Goal: Task Accomplishment & Management: Use online tool/utility

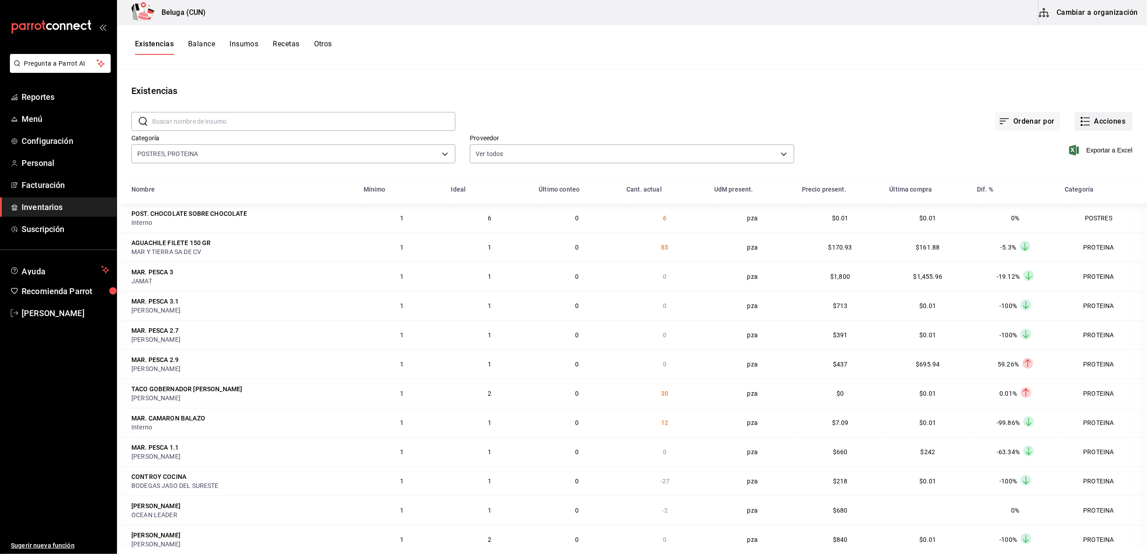
click at [1099, 117] on button "Acciones" at bounding box center [1104, 121] width 58 height 19
click at [1078, 176] on li "Compra" at bounding box center [1095, 170] width 90 height 24
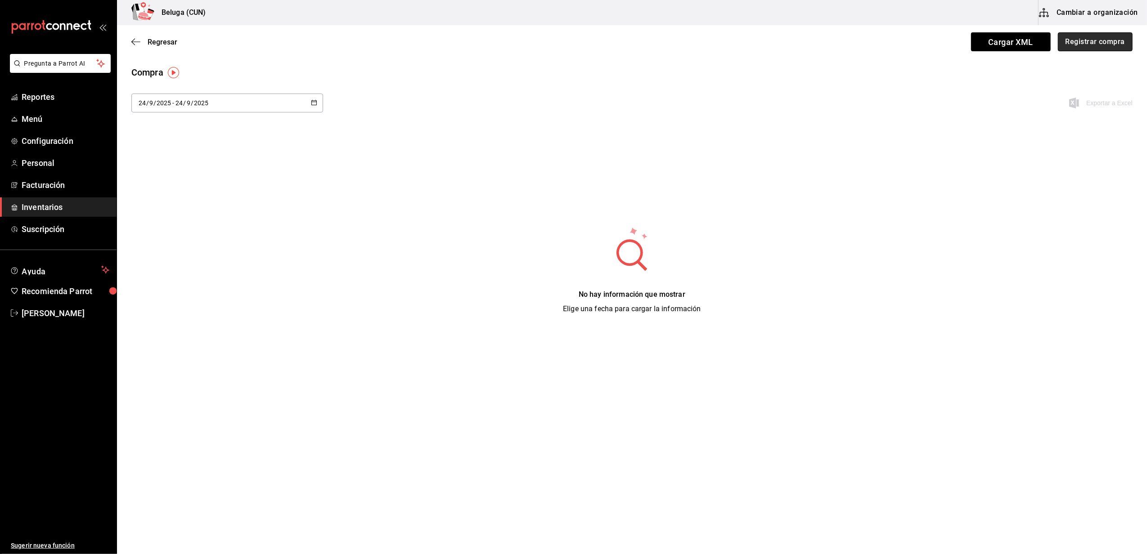
click at [1102, 44] on button "Registrar compra" at bounding box center [1095, 41] width 75 height 19
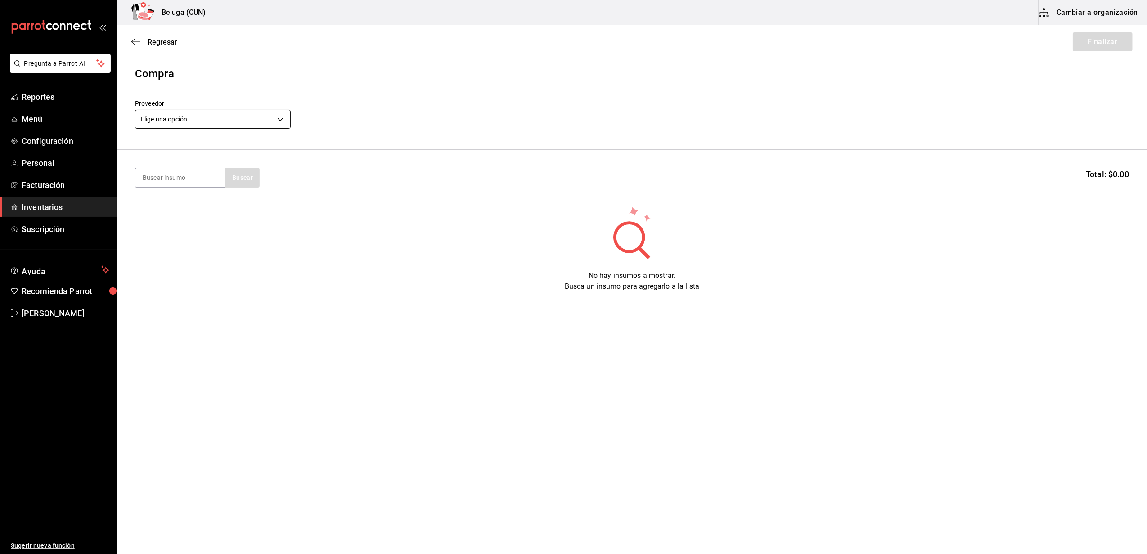
click at [275, 118] on body "Pregunta a Parrot AI Reportes Menú Configuración Personal Facturación Inventari…" at bounding box center [573, 252] width 1147 height 504
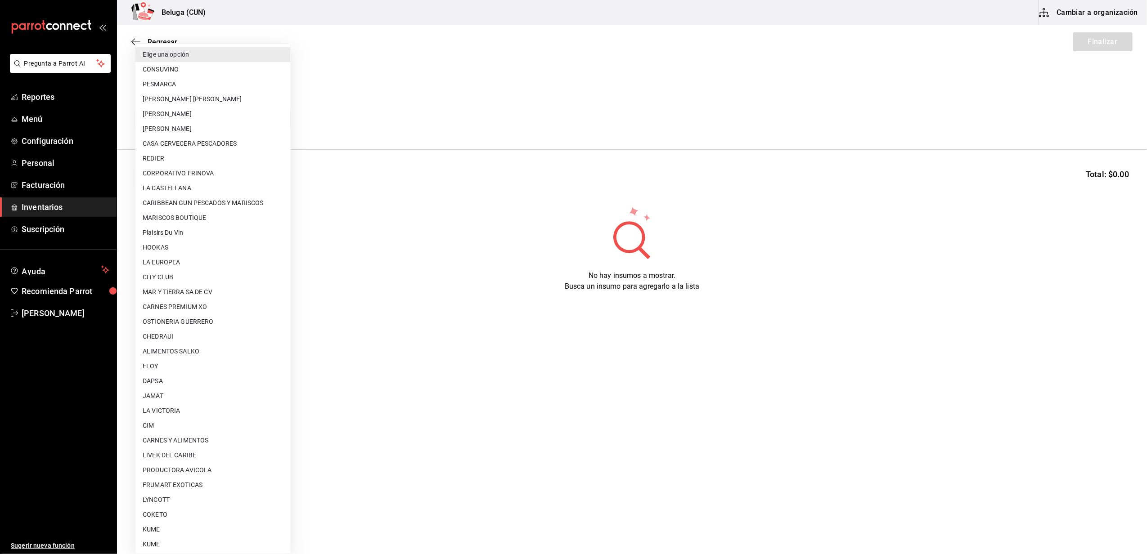
scroll to position [299, 0]
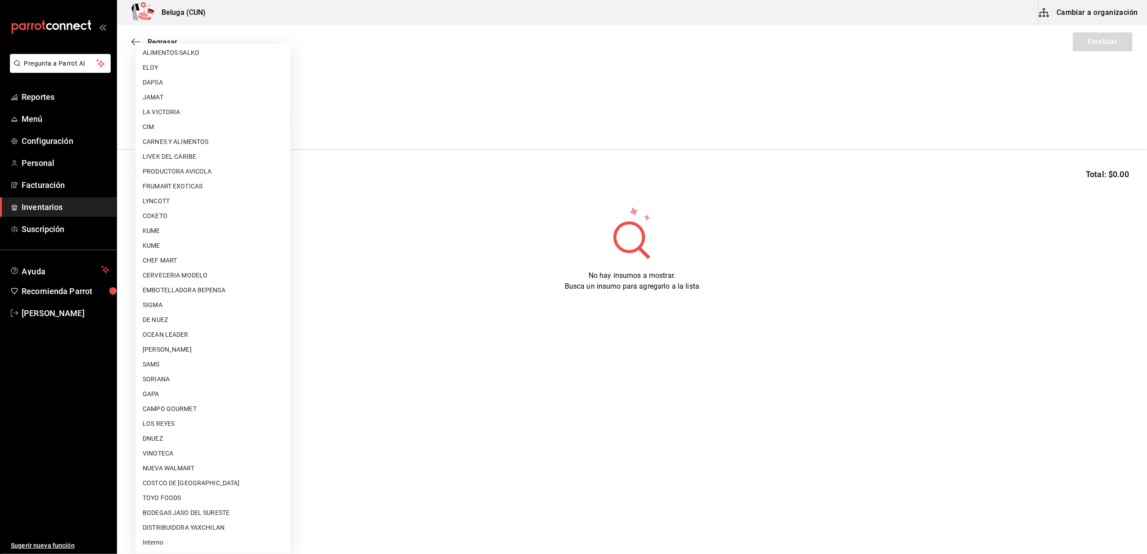
click at [171, 540] on li "Interno" at bounding box center [212, 543] width 155 height 15
type input "cf097a6b-1652-49c1-8634-faa24daf0fdd"
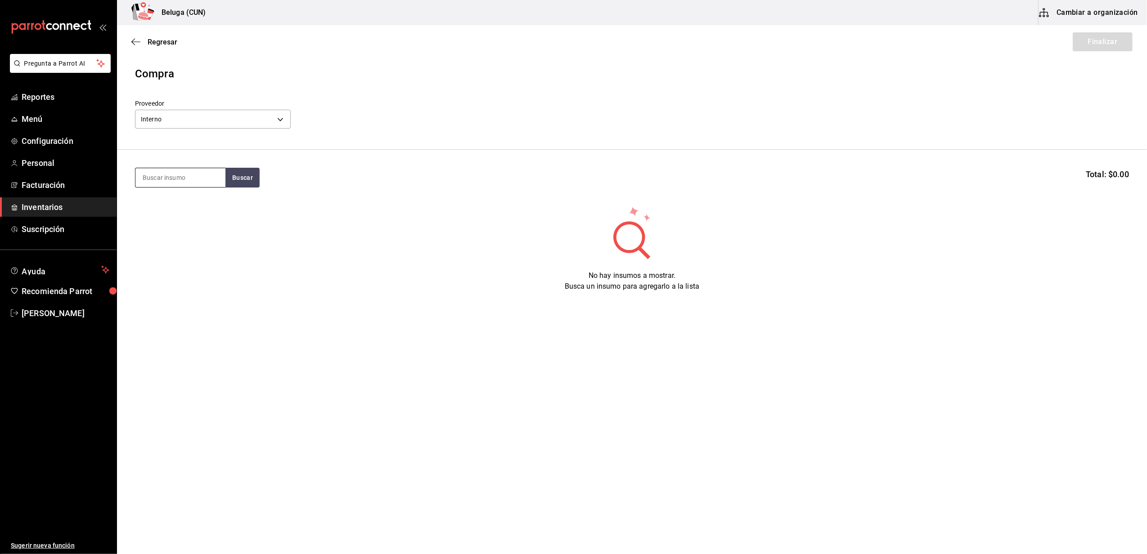
click at [182, 168] on div at bounding box center [180, 178] width 90 height 20
click at [183, 182] on input at bounding box center [180, 177] width 90 height 19
type input "fresas"
click at [183, 235] on div "FRESAS CON CREMA 300 GR - Interno" at bounding box center [181, 229] width 76 height 19
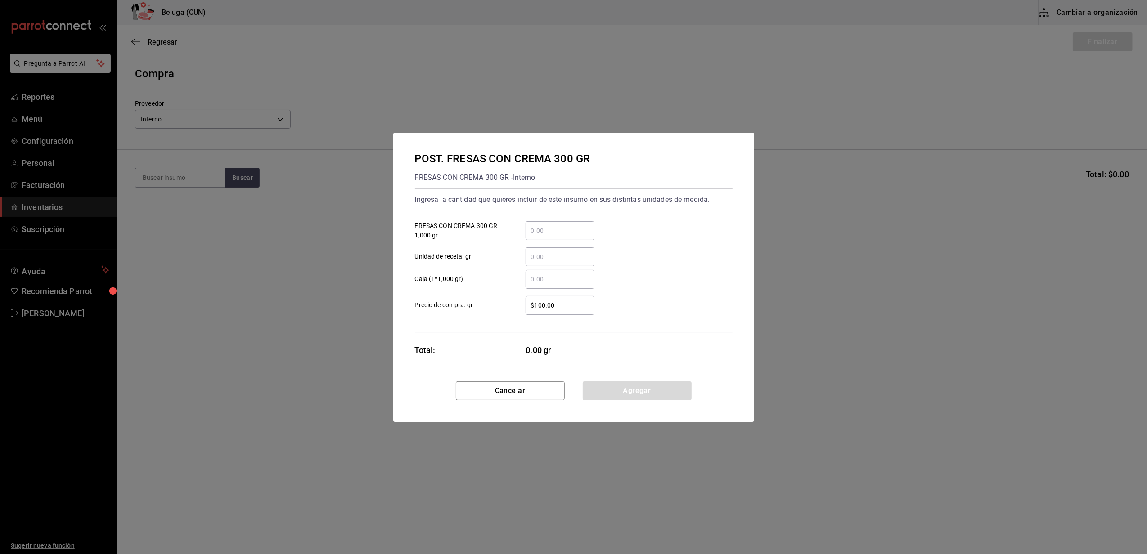
click at [566, 258] on input "​ Unidad de receta: gr" at bounding box center [560, 257] width 69 height 11
type input "300"
click at [512, 296] on div "$100.00 ​" at bounding box center [552, 305] width 83 height 19
click at [526, 300] on input "$100.00" at bounding box center [560, 305] width 69 height 11
drag, startPoint x: 556, startPoint y: 301, endPoint x: 506, endPoint y: 290, distance: 51.6
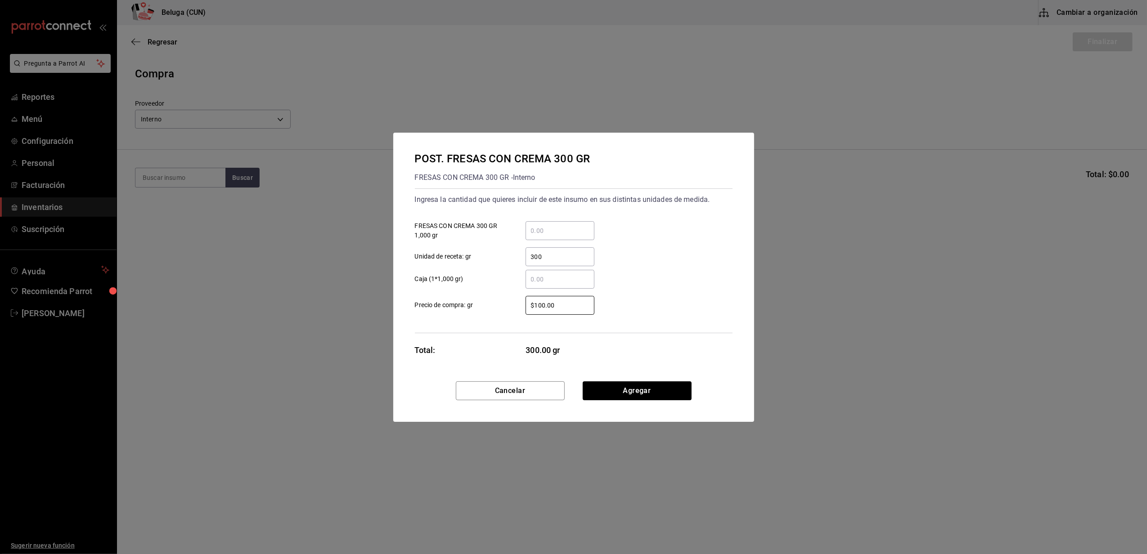
click at [506, 290] on div "$100.00 ​ Precio de compra: gr" at bounding box center [570, 302] width 325 height 26
type input "$0.01"
click at [610, 388] on button "Agregar" at bounding box center [637, 391] width 109 height 19
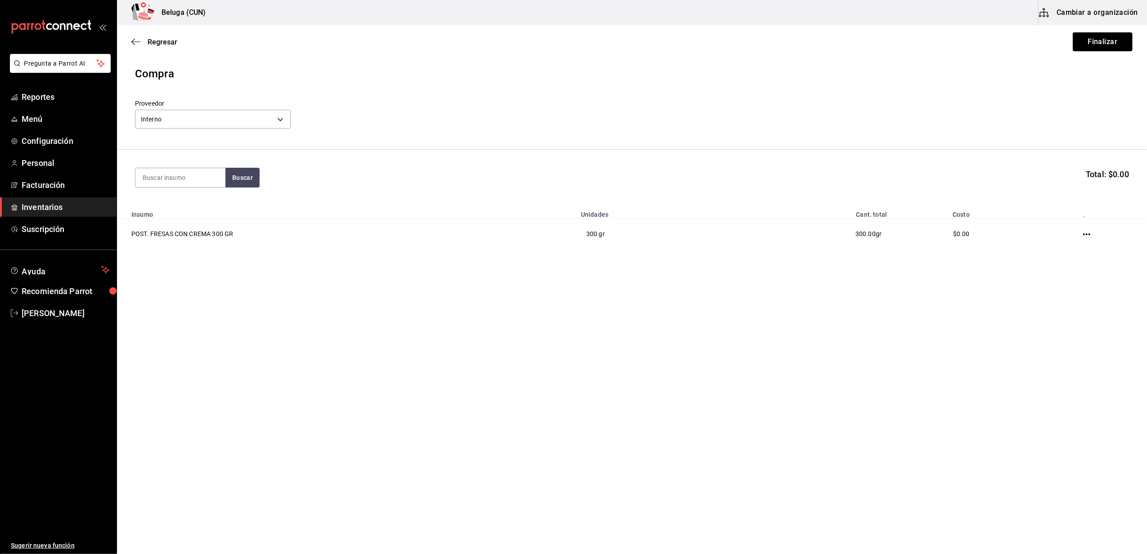
click at [1117, 38] on button "Finalizar" at bounding box center [1103, 41] width 60 height 19
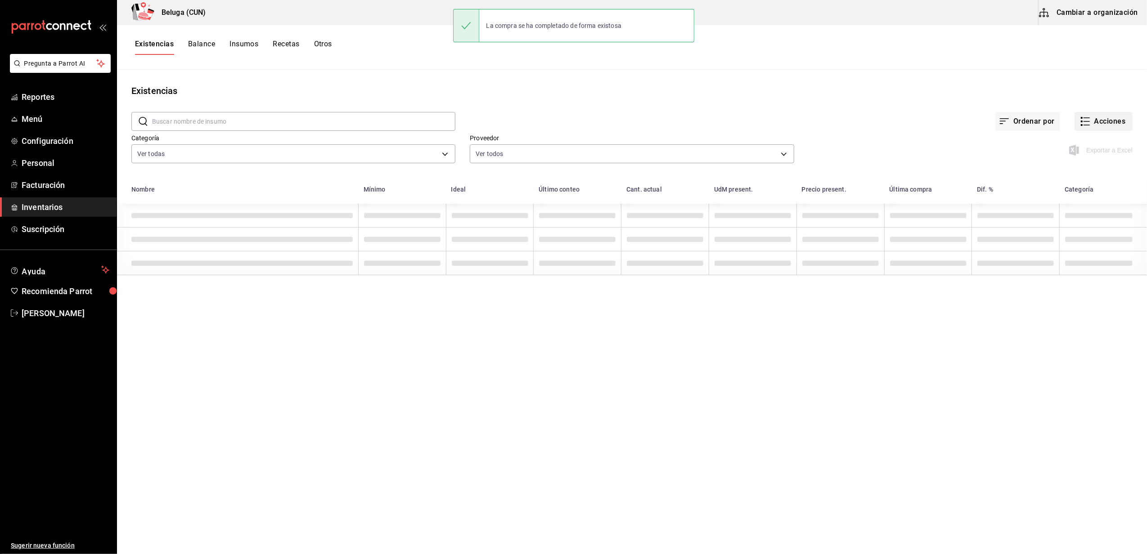
click at [1114, 123] on button "Acciones" at bounding box center [1104, 121] width 58 height 19
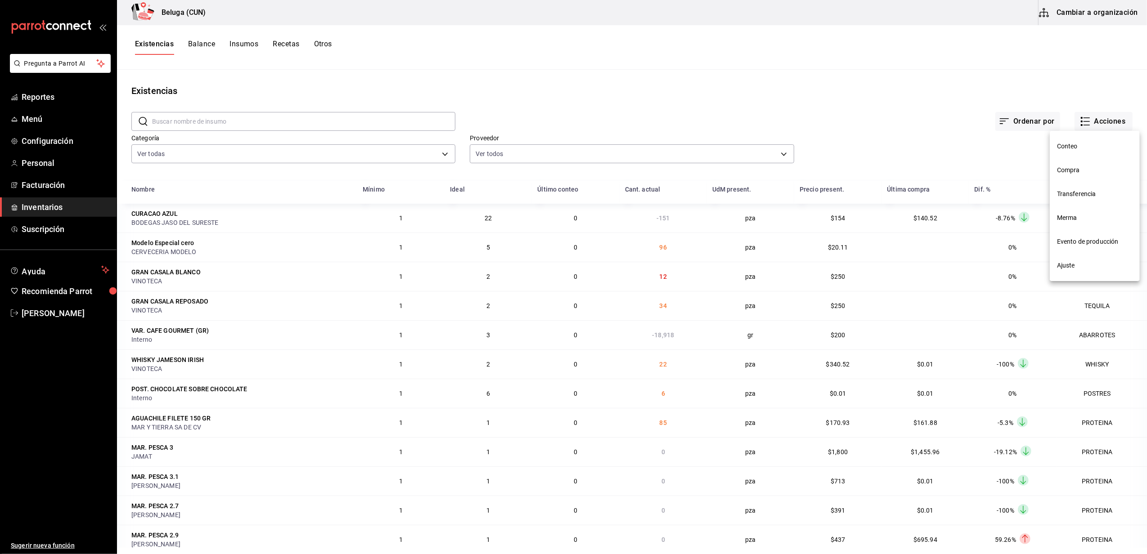
click at [1073, 167] on span "Compra" at bounding box center [1095, 170] width 76 height 9
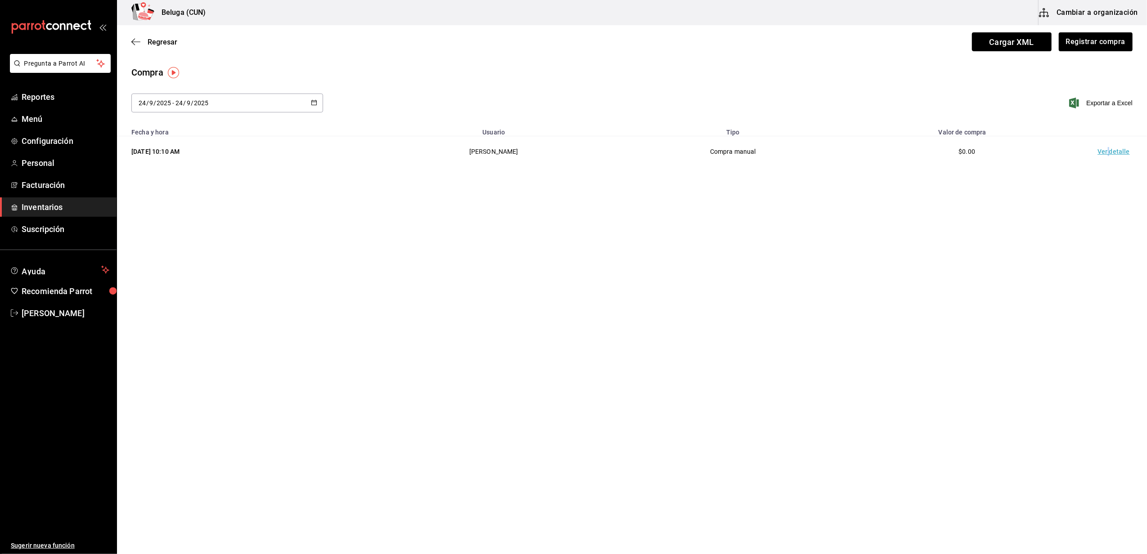
click at [1110, 149] on td "Ver detalle" at bounding box center [1115, 151] width 63 height 31
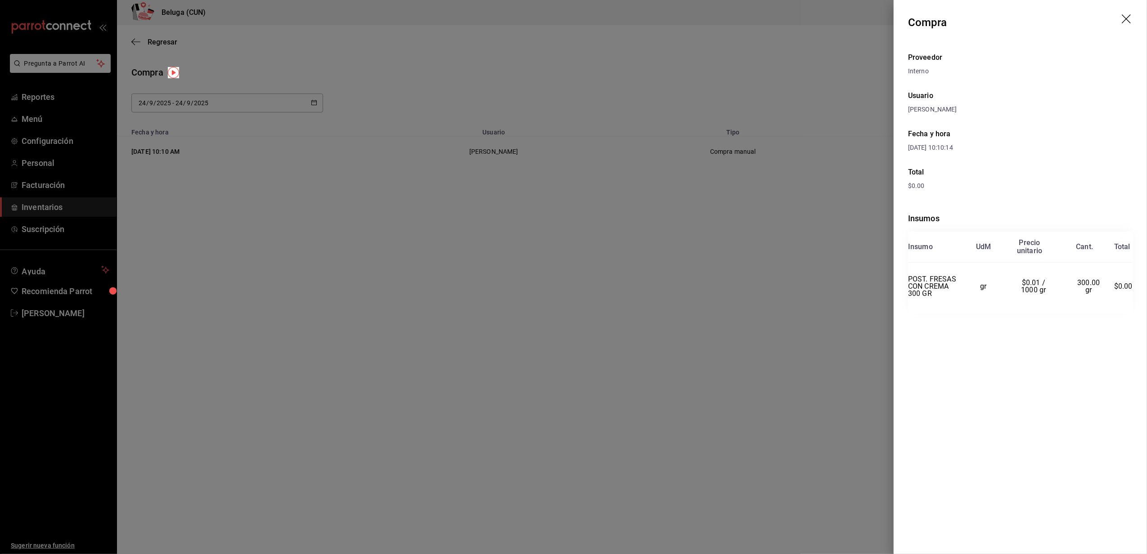
click at [1131, 17] on icon "drag" at bounding box center [1127, 19] width 11 height 11
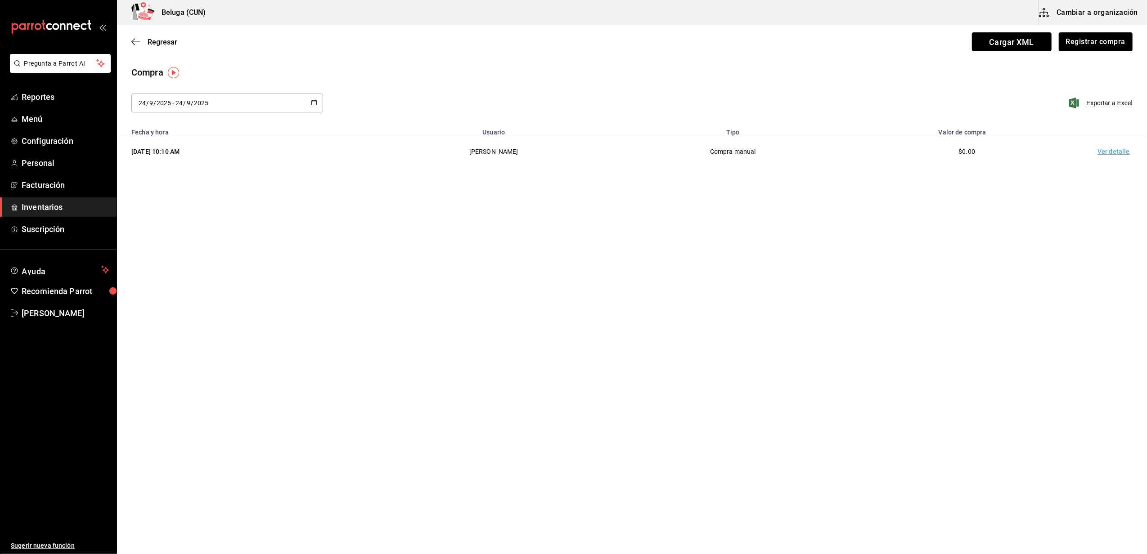
click at [506, 370] on main "Regresar Cargar XML Registrar compra Compra [DATE] [DATE] - [DATE] [DATE] Expor…" at bounding box center [632, 264] width 1030 height 478
